Goal: Task Accomplishment & Management: Manage account settings

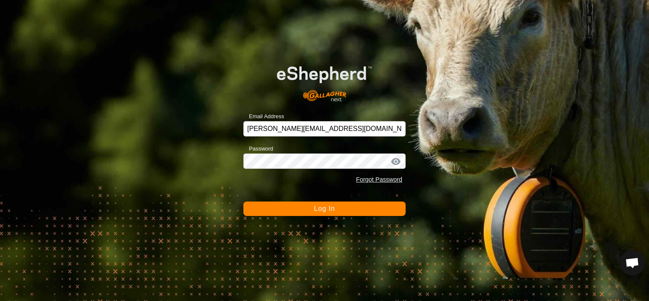
click at [336, 210] on button "Log In" at bounding box center [325, 208] width 162 height 14
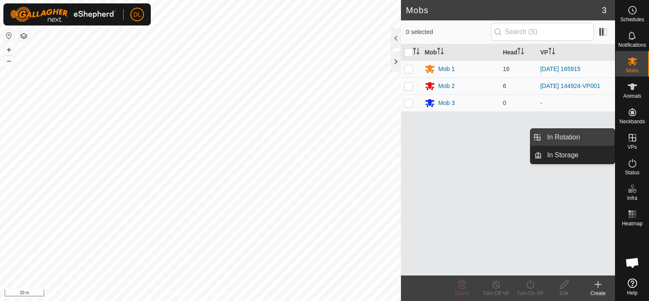
click at [559, 141] on link "In Rotation" at bounding box center [578, 137] width 73 height 17
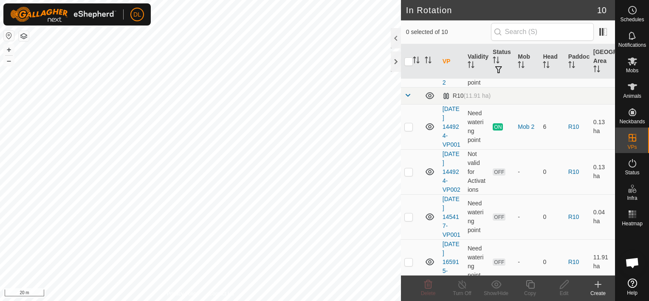
scroll to position [128, 0]
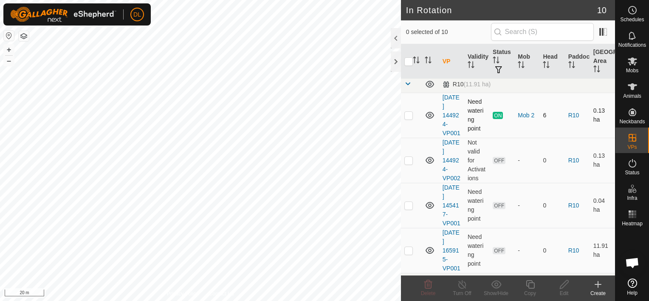
click at [428, 119] on icon at bounding box center [430, 115] width 9 height 7
click at [428, 119] on icon at bounding box center [430, 115] width 10 height 10
click at [410, 119] on p-checkbox at bounding box center [409, 115] width 9 height 7
checkbox input "true"
click at [533, 284] on icon at bounding box center [530, 284] width 11 height 10
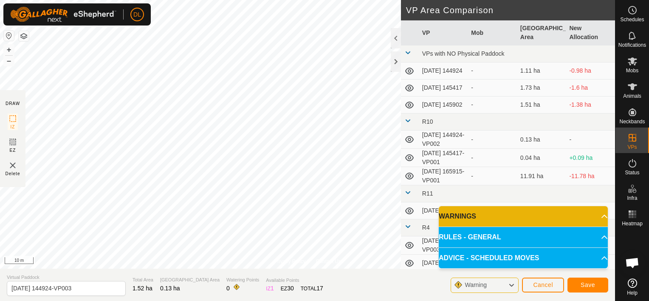
click at [374, 271] on div "Privacy Policy Contact Us Type: Inclusion Zone undefined Animal + – ⇧ i 10 m DR…" at bounding box center [307, 150] width 615 height 301
click at [358, 270] on div "Privacy Policy Contact Us Type: Inclusion Zone undefined Animal + – ⇧ i 10 m DR…" at bounding box center [307, 150] width 615 height 301
click at [214, 279] on div "Privacy Policy Contact Us Type: Inclusion Zone undefined Animal + – ⇧ i 10 m DR…" at bounding box center [307, 150] width 615 height 301
click at [592, 284] on span "Save" at bounding box center [588, 284] width 14 height 7
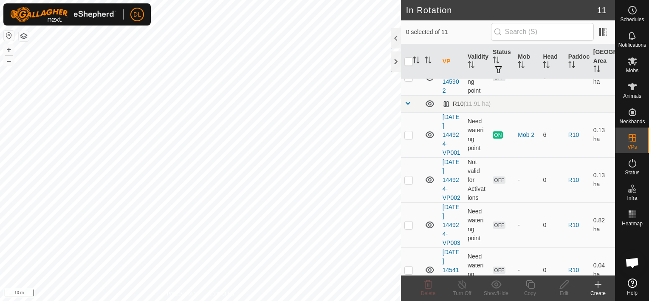
scroll to position [113, 0]
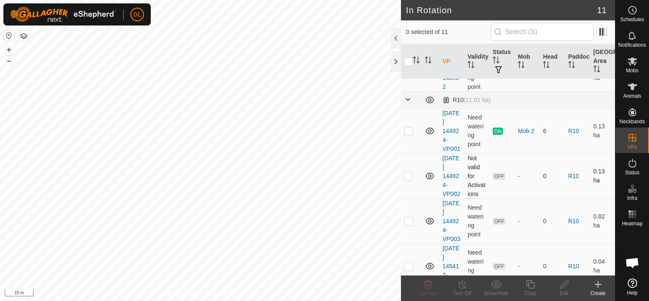
click at [429, 179] on icon at bounding box center [430, 176] width 9 height 7
click at [429, 181] on icon at bounding box center [430, 176] width 10 height 10
click at [429, 179] on icon at bounding box center [430, 176] width 9 height 7
click at [429, 189] on div "DL Schedules Notifications Mobs Animals Neckbands VPs Status Infra Heatmap Help…" at bounding box center [324, 150] width 649 height 301
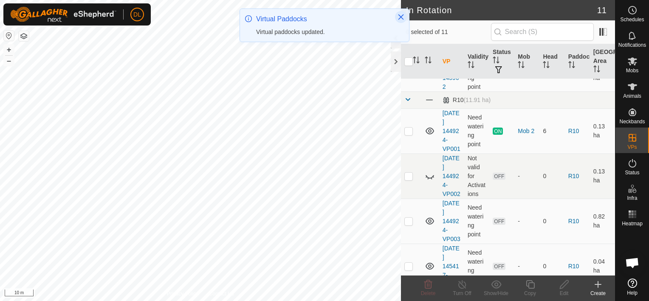
click at [404, 17] on icon "Close" at bounding box center [401, 17] width 7 height 7
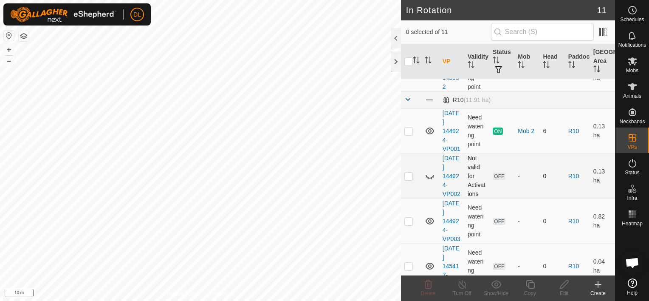
click at [425, 181] on icon at bounding box center [430, 176] width 10 height 10
click at [430, 226] on icon at bounding box center [430, 221] width 10 height 10
click at [410, 224] on p-checkbox at bounding box center [409, 221] width 9 height 7
click at [407, 224] on p-checkbox at bounding box center [409, 221] width 9 height 7
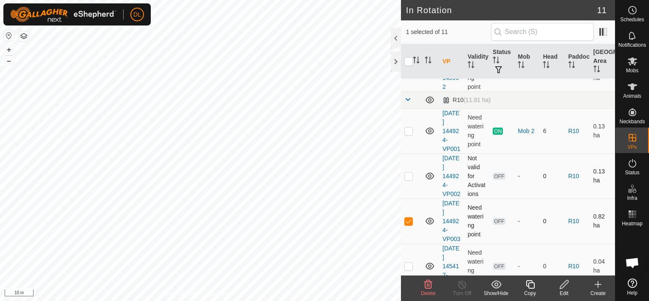
checkbox input "false"
click at [631, 64] on icon at bounding box center [633, 61] width 10 height 10
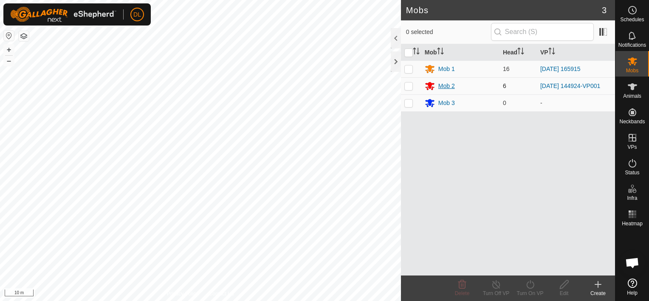
click at [445, 83] on div "Mob 2" at bounding box center [447, 86] width 17 height 9
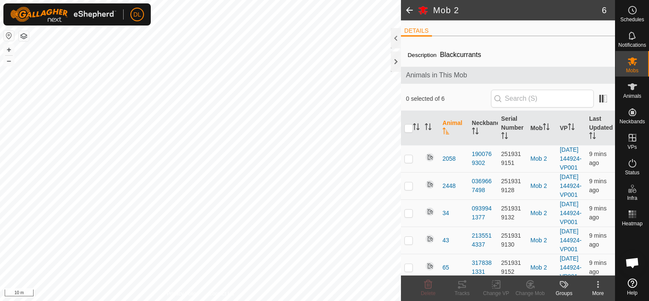
drag, startPoint x: 445, startPoint y: 83, endPoint x: 408, endPoint y: 7, distance: 84.6
click at [408, 7] on span at bounding box center [409, 10] width 17 height 20
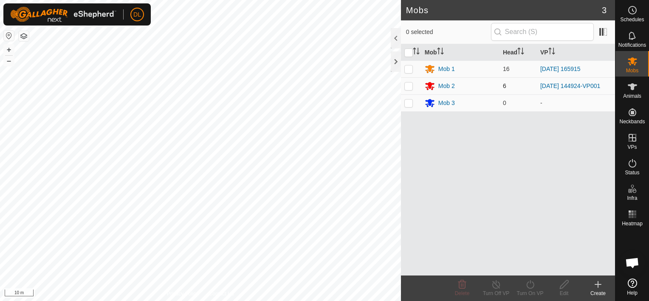
click at [409, 87] on p-checkbox at bounding box center [409, 85] width 9 height 7
checkbox input "true"
click at [527, 289] on icon at bounding box center [530, 284] width 11 height 10
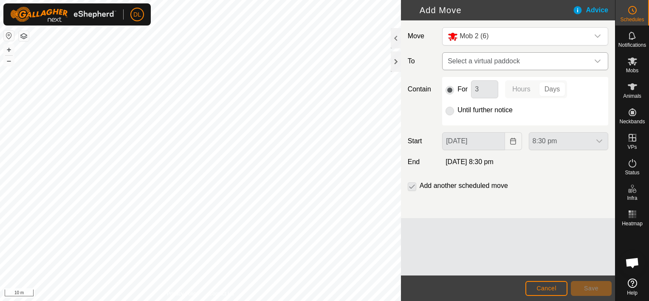
click at [600, 59] on icon "dropdown trigger" at bounding box center [598, 61] width 7 height 7
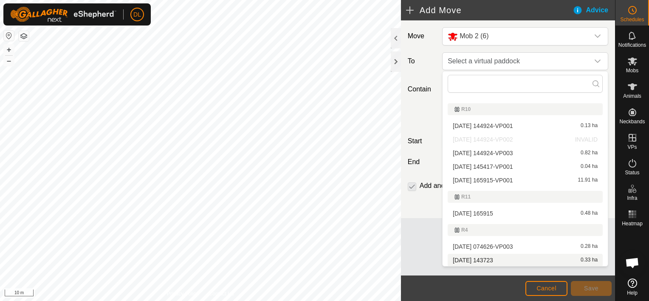
scroll to position [57, 0]
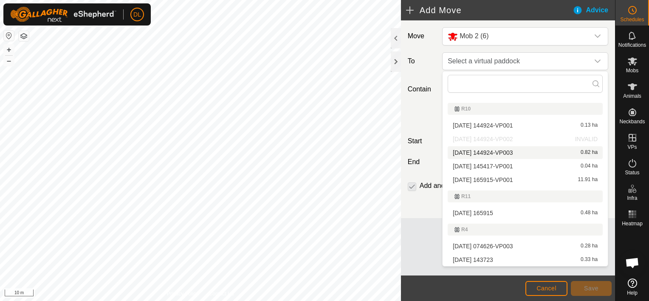
click at [481, 153] on li "[DATE] 144924-VP003 0.82 ha" at bounding box center [525, 152] width 155 height 13
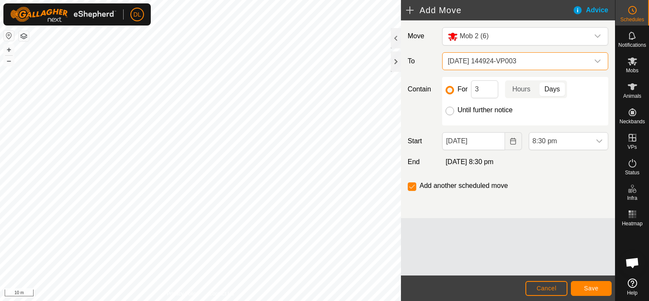
click at [451, 112] on input "Until further notice" at bounding box center [450, 111] width 9 height 9
radio input "true"
checkbox input "false"
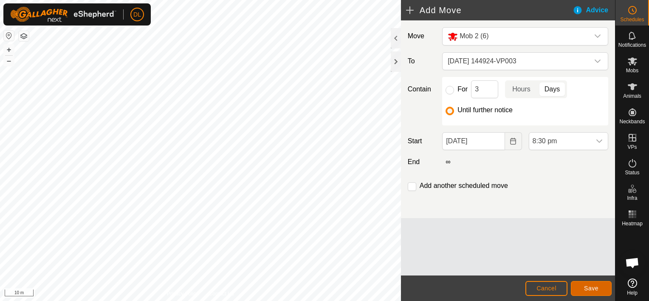
click at [592, 290] on span "Save" at bounding box center [591, 288] width 14 height 7
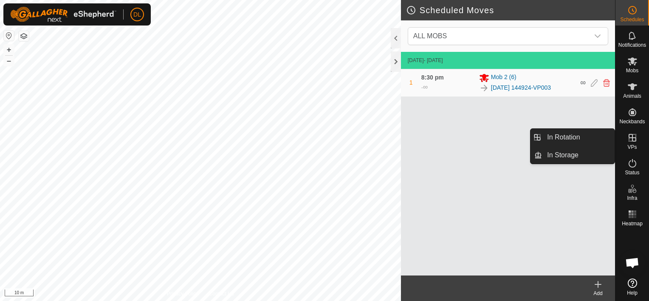
click at [632, 138] on icon at bounding box center [633, 138] width 8 height 8
click at [583, 136] on link "In Rotation" at bounding box center [578, 137] width 73 height 17
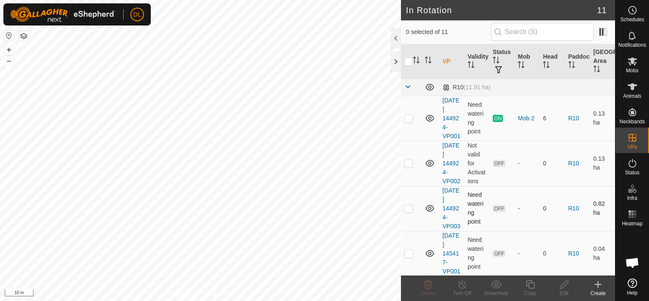
click at [428, 213] on icon at bounding box center [430, 208] width 10 height 10
click at [428, 212] on icon at bounding box center [428, 211] width 1 height 2
checkbox input "false"
